Goal: Task Accomplishment & Management: Use online tool/utility

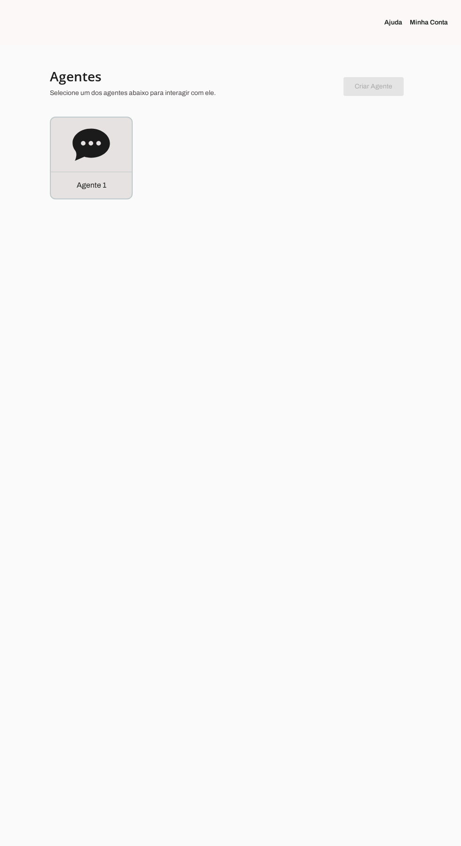
click at [78, 156] on icon at bounding box center [90, 144] width 37 height 32
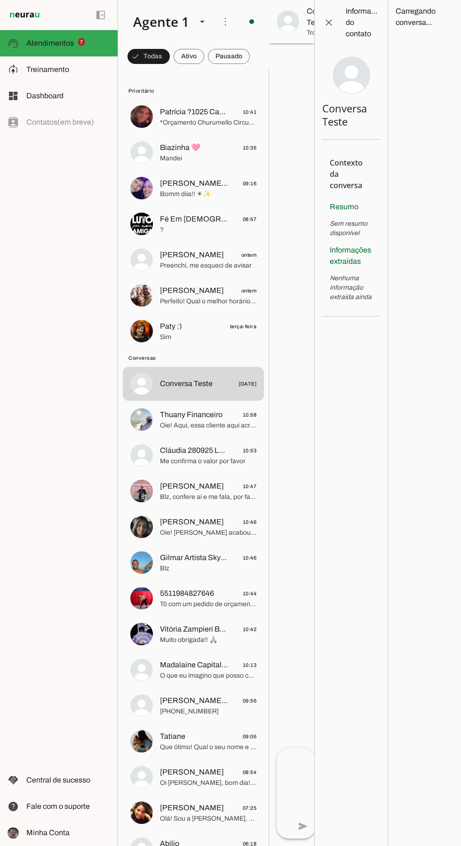
click at [164, 417] on span "Thuany Financeiro" at bounding box center [191, 414] width 63 height 11
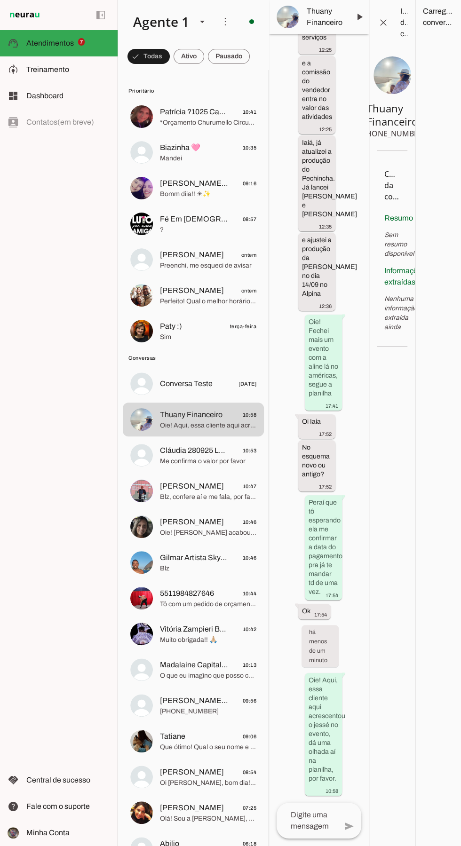
scroll to position [12162, 0]
click at [144, 225] on img at bounding box center [141, 223] width 23 height 23
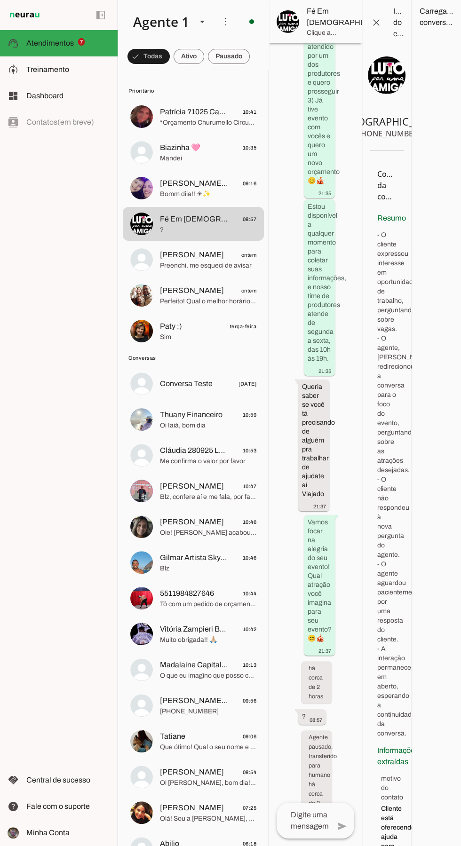
scroll to position [652, 0]
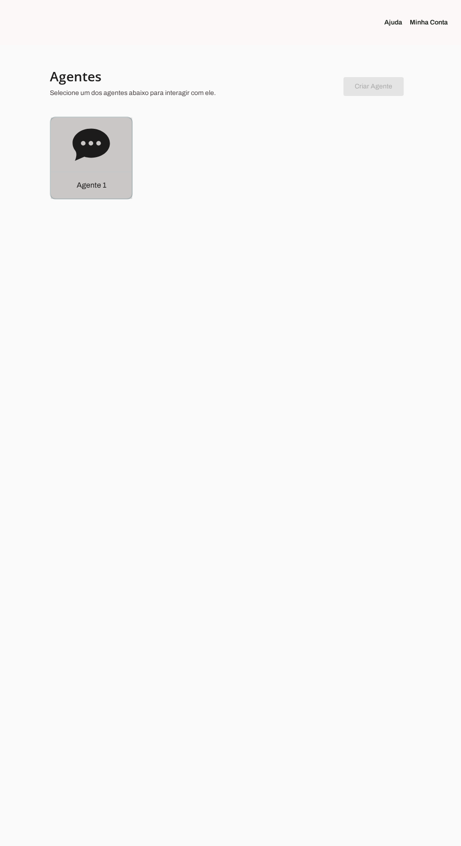
click at [89, 169] on div "Agente 1" at bounding box center [91, 158] width 81 height 81
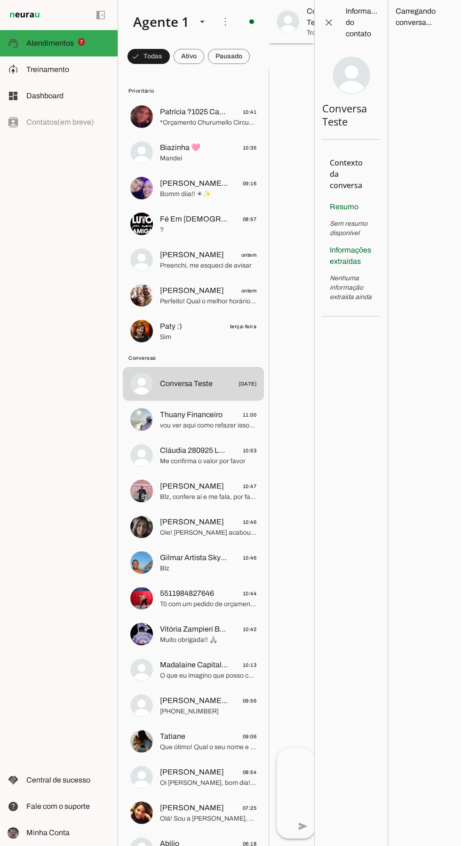
click at [200, 592] on span "5511984827646" at bounding box center [187, 593] width 54 height 11
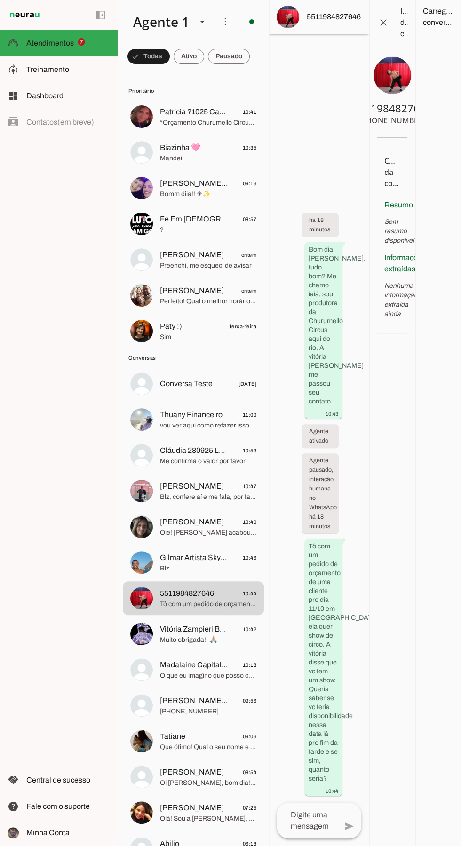
click at [153, 133] on md-item "[PERSON_NAME] ontem Preenchi, me esqueci de avisar" at bounding box center [193, 117] width 141 height 34
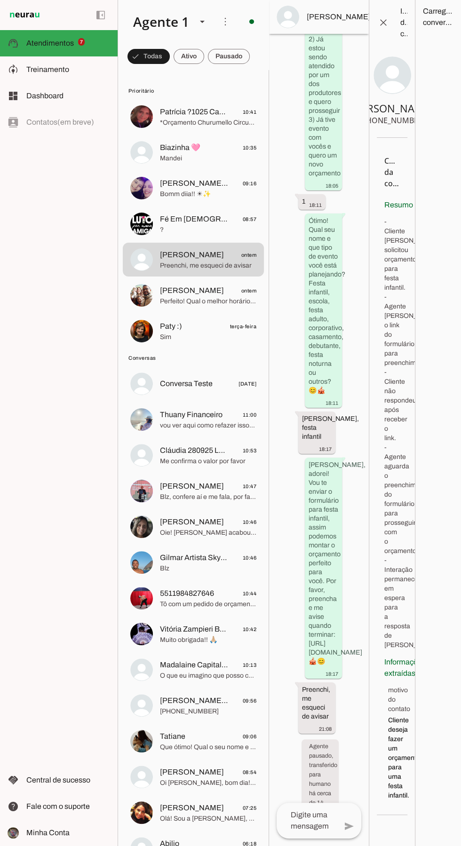
scroll to position [377, 0]
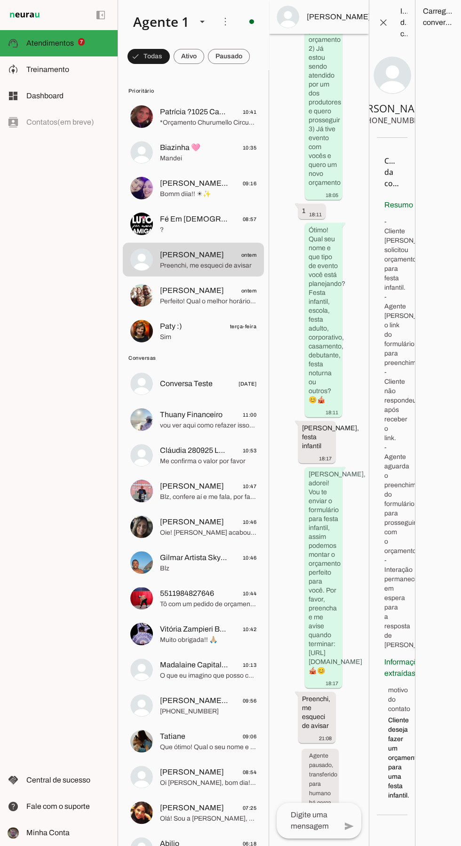
click at [149, 187] on img at bounding box center [141, 188] width 23 height 23
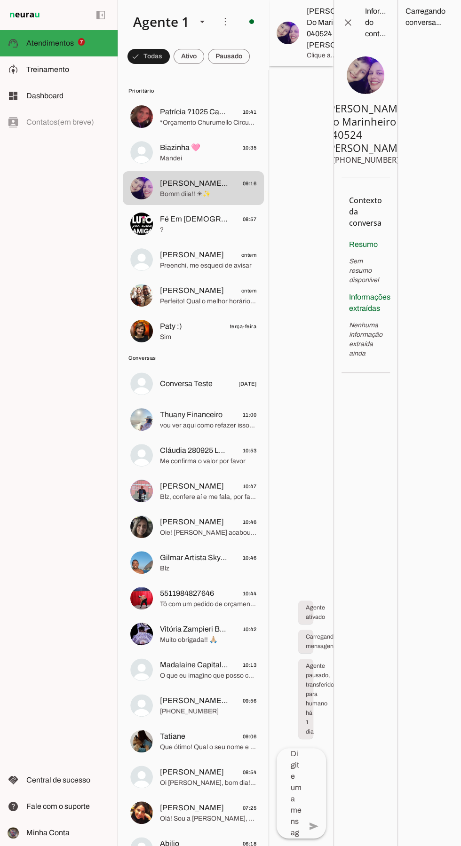
scroll to position [5970, 0]
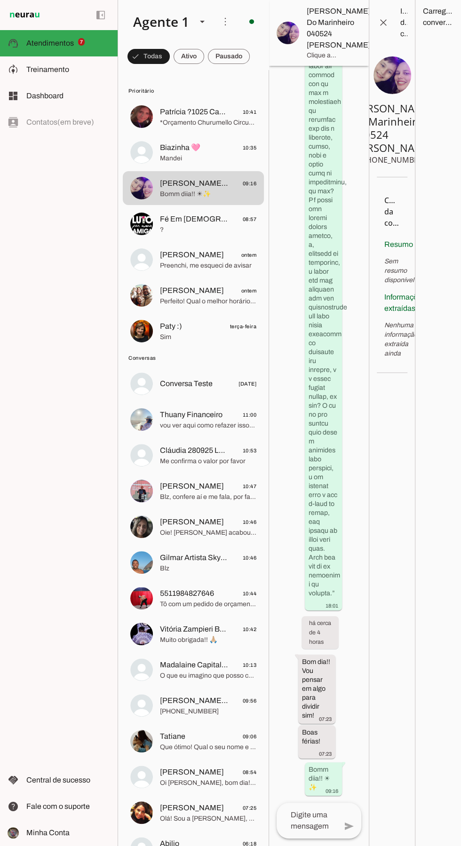
click at [150, 147] on img at bounding box center [141, 152] width 23 height 23
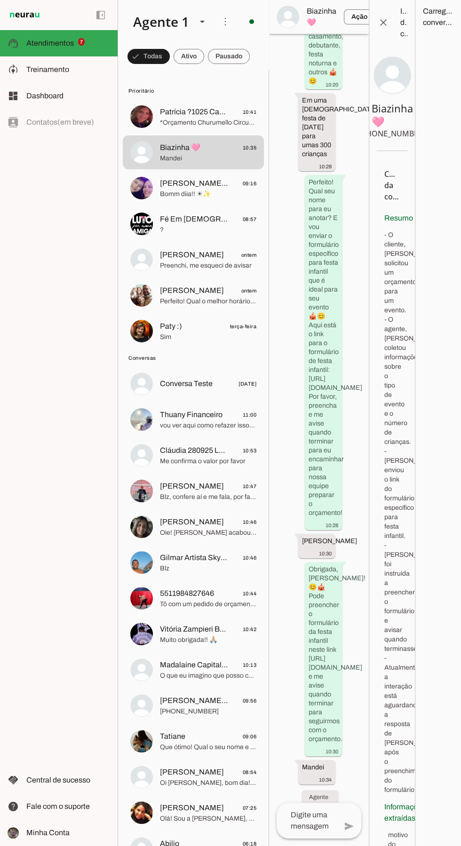
scroll to position [737, 0]
